Goal: Understand process/instructions

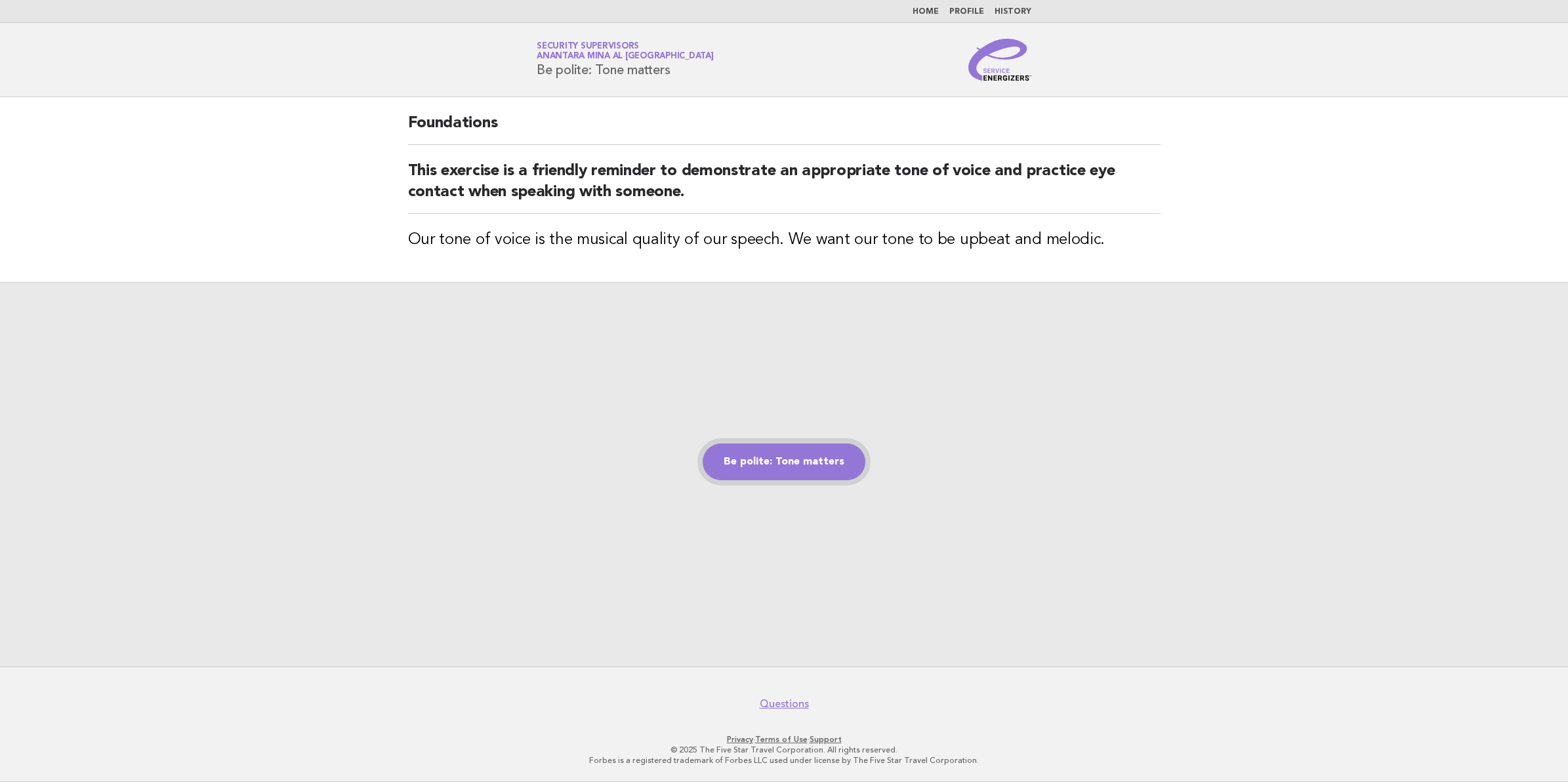
click at [719, 463] on link "Be polite: Tone matters" at bounding box center [784, 461] width 163 height 36
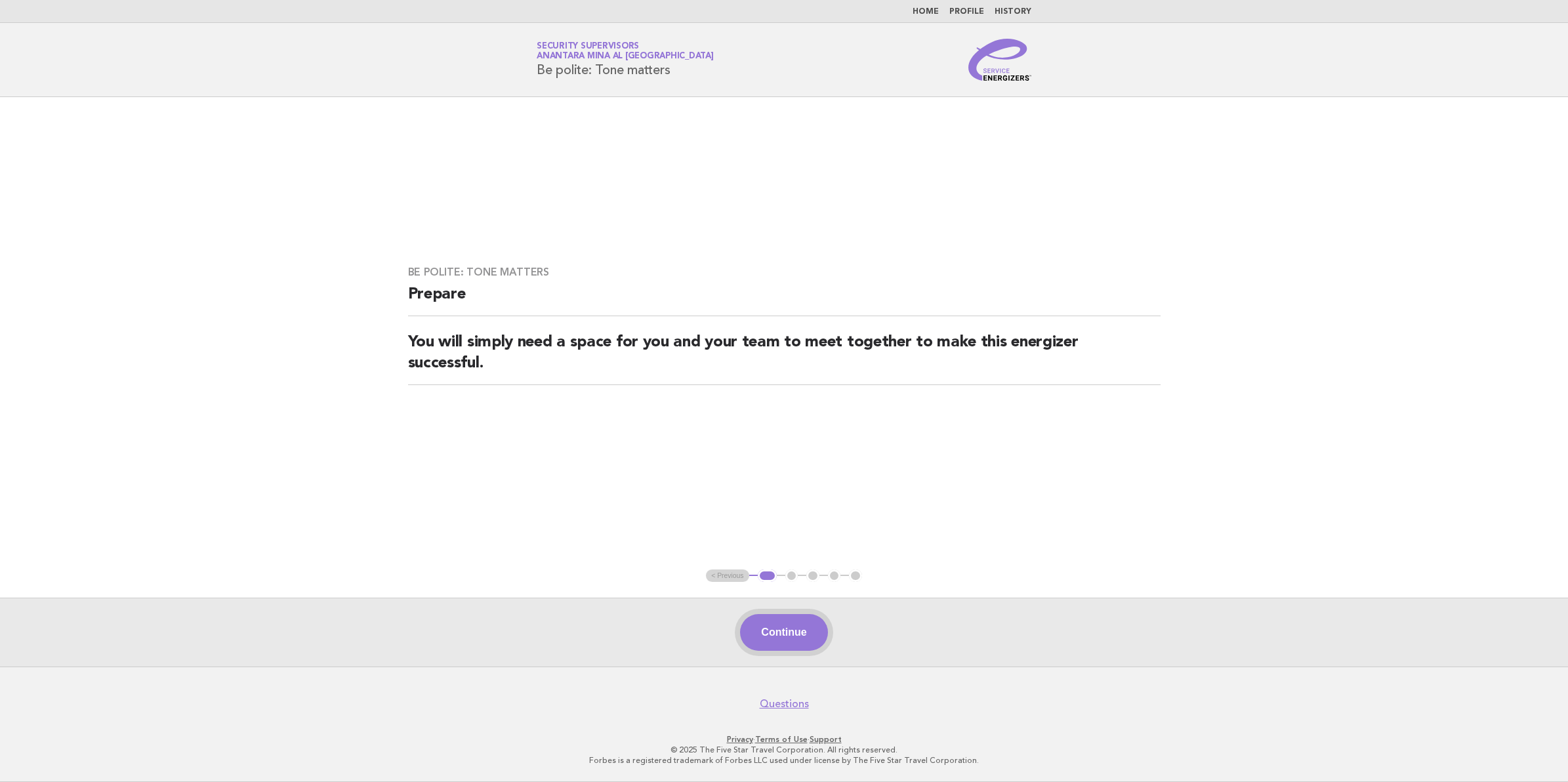
click at [785, 629] on button "Continue" at bounding box center [783, 632] width 87 height 36
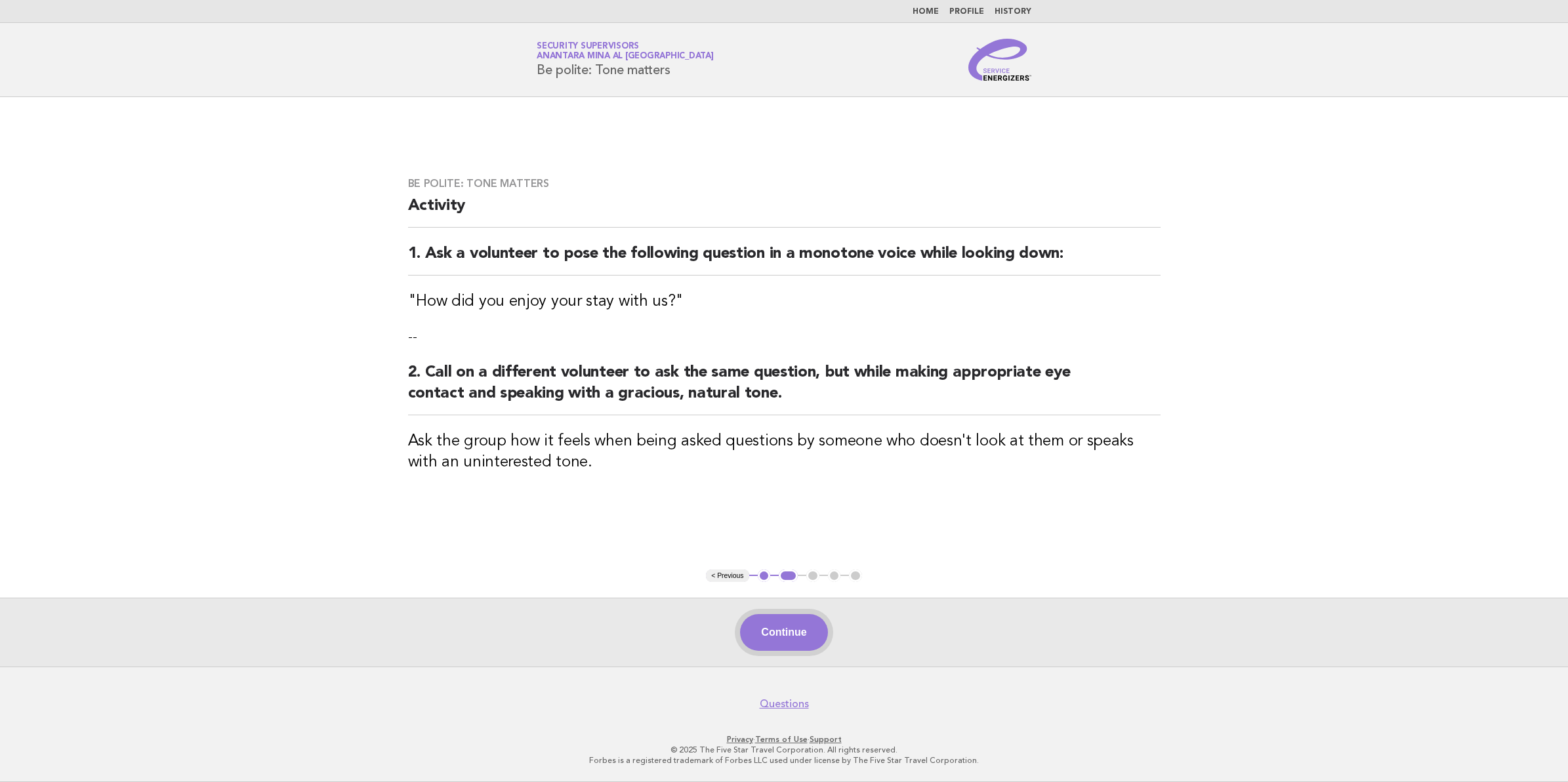
click at [794, 624] on button "Continue" at bounding box center [783, 632] width 87 height 36
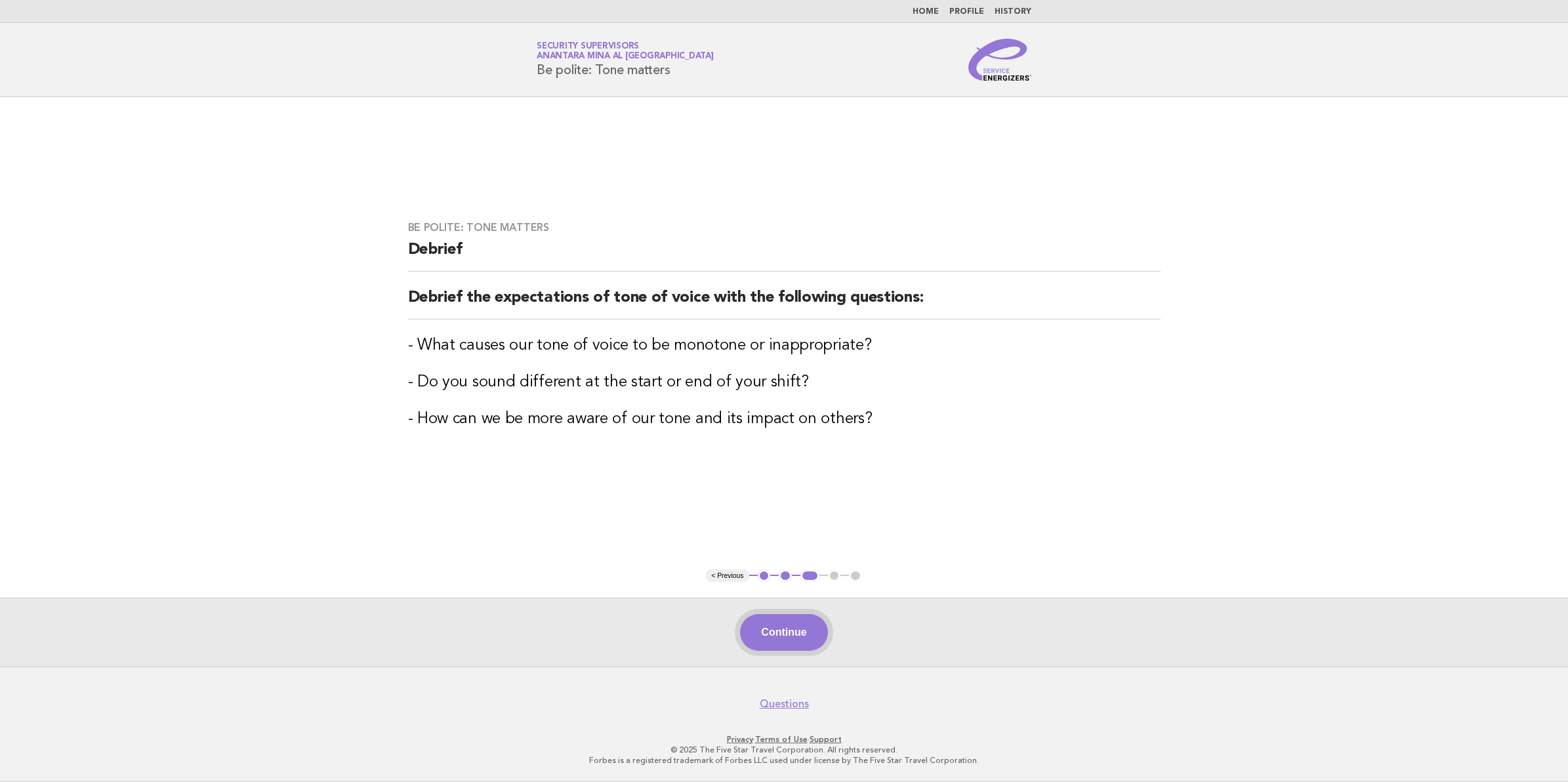
click at [792, 629] on button "Continue" at bounding box center [783, 632] width 87 height 36
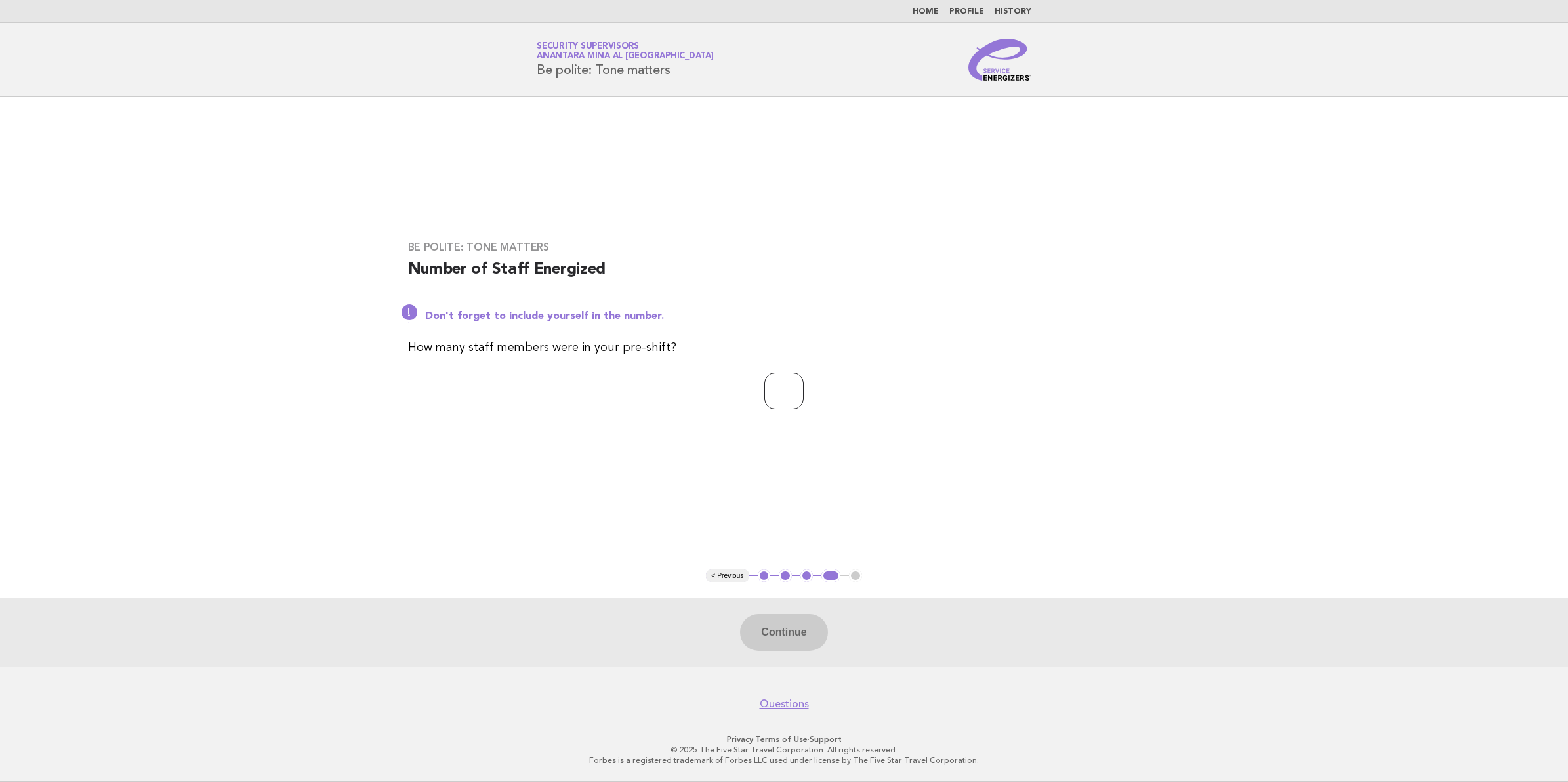
click at [764, 398] on input "number" at bounding box center [783, 391] width 39 height 36
type input "**"
click at [778, 620] on button "Continue" at bounding box center [783, 632] width 87 height 36
